Goal: Information Seeking & Learning: Find specific page/section

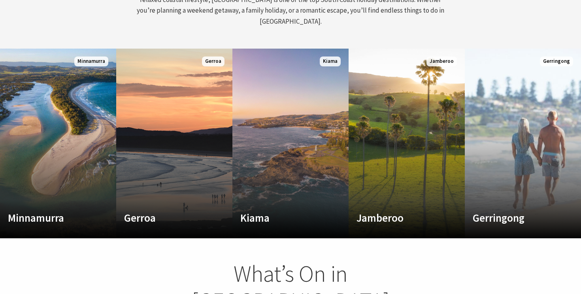
scroll to position [355, 0]
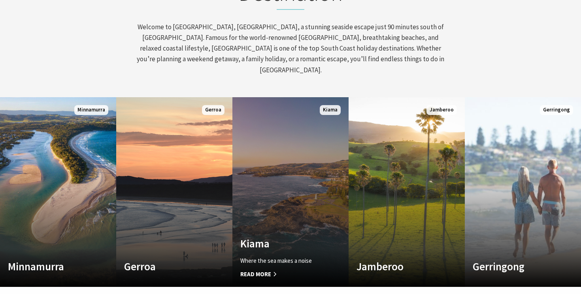
click at [289, 181] on link "Custom Image Used Kiama Where the sea makes a noise Read More Kiama" at bounding box center [290, 192] width 116 height 190
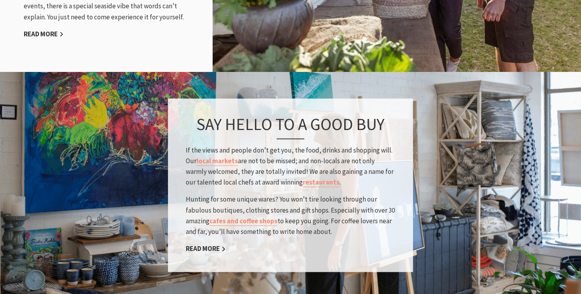
scroll to position [1169, 0]
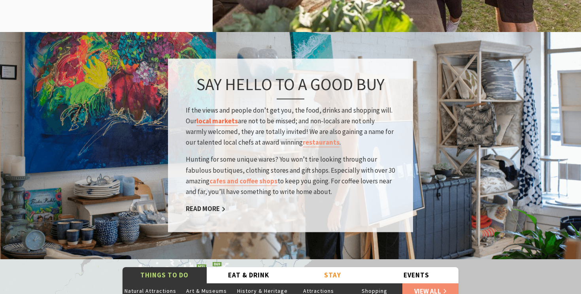
click at [222, 117] on link "local markets" at bounding box center [217, 121] width 42 height 9
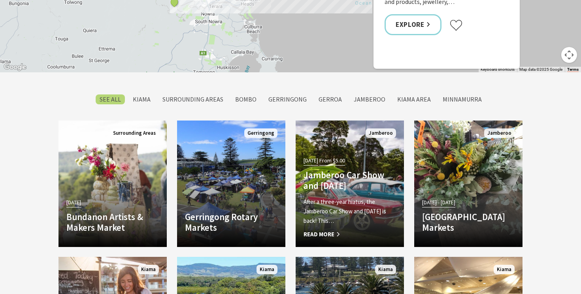
scroll to position [637, 0]
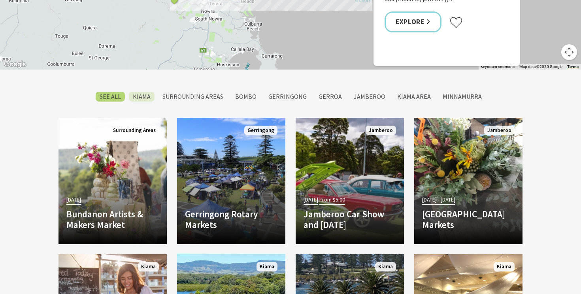
click at [144, 98] on label "Kiama" at bounding box center [142, 97] width 26 height 10
click at [0, 0] on input "Kiama" at bounding box center [0, 0] width 0 height 0
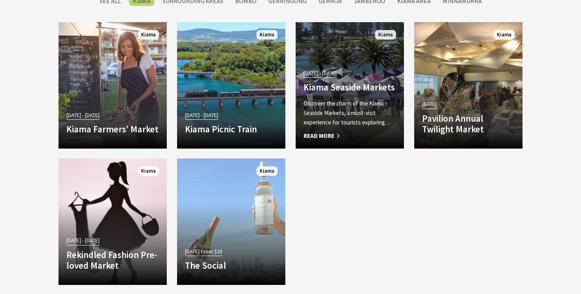
scroll to position [746, 0]
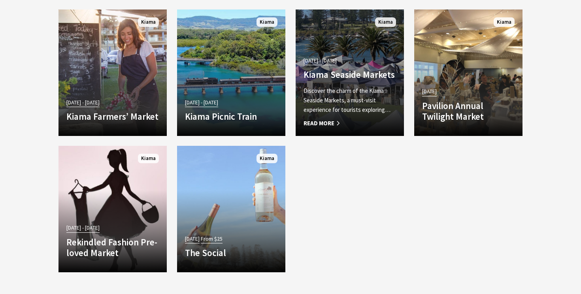
click at [324, 124] on span "Read More" at bounding box center [350, 123] width 93 height 9
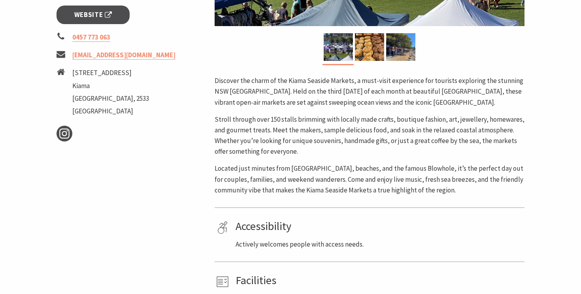
scroll to position [324, 0]
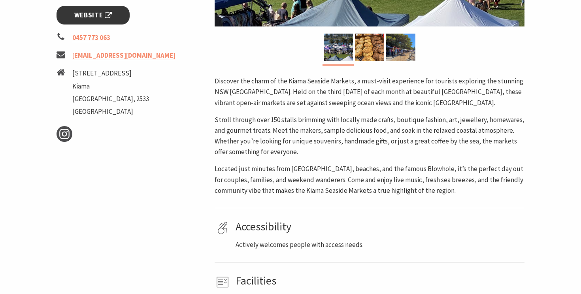
click at [112, 16] on link "Website" at bounding box center [93, 15] width 73 height 19
